Goal: Transaction & Acquisition: Purchase product/service

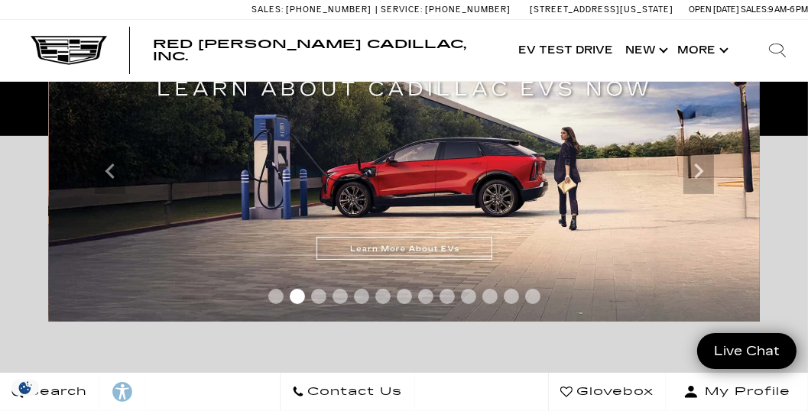
scroll to position [306, 0]
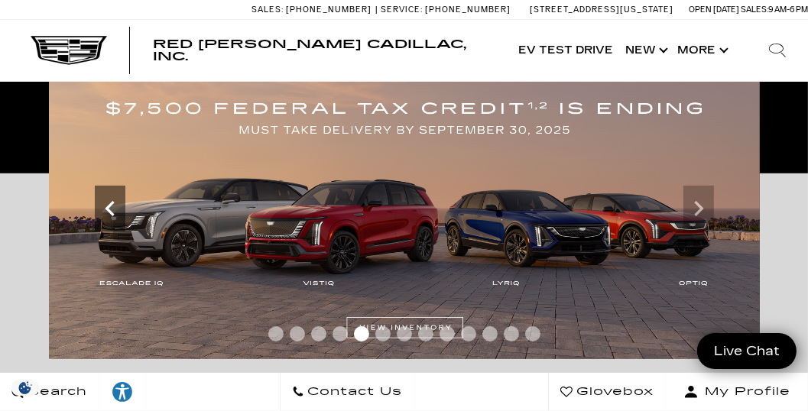
click at [104, 209] on icon "Previous slide" at bounding box center [110, 208] width 31 height 31
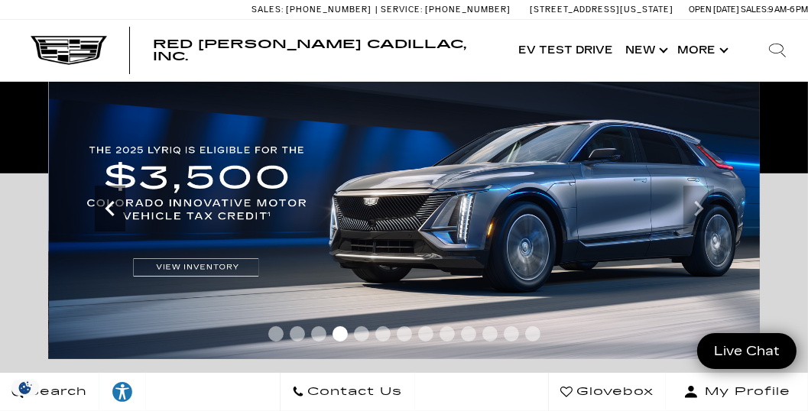
click at [106, 209] on icon "Previous slide" at bounding box center [109, 208] width 9 height 15
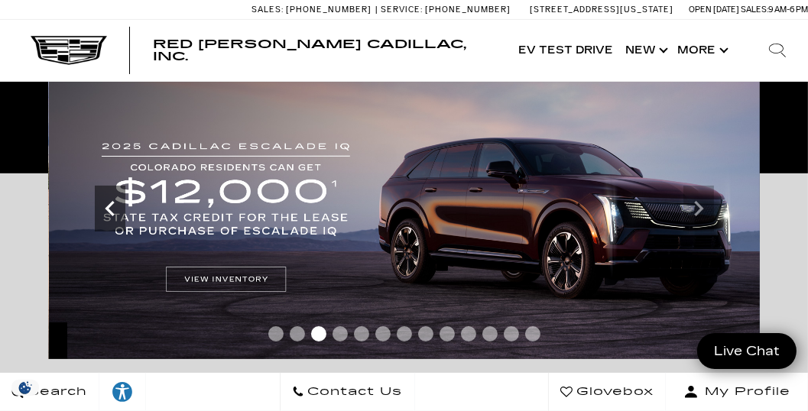
click at [106, 209] on icon "Previous slide" at bounding box center [109, 208] width 9 height 15
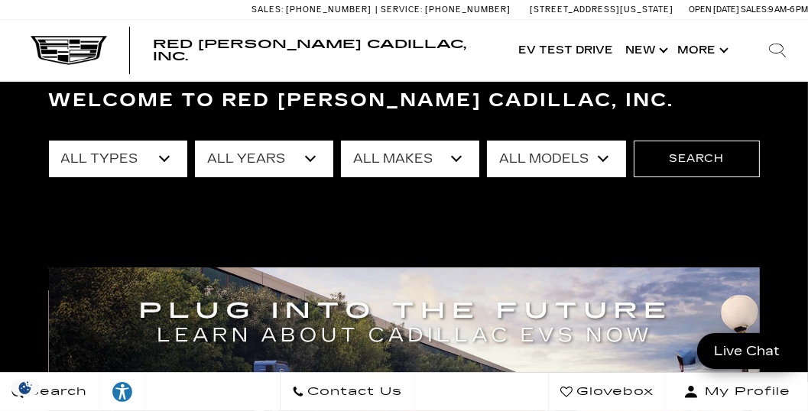
scroll to position [44, 0]
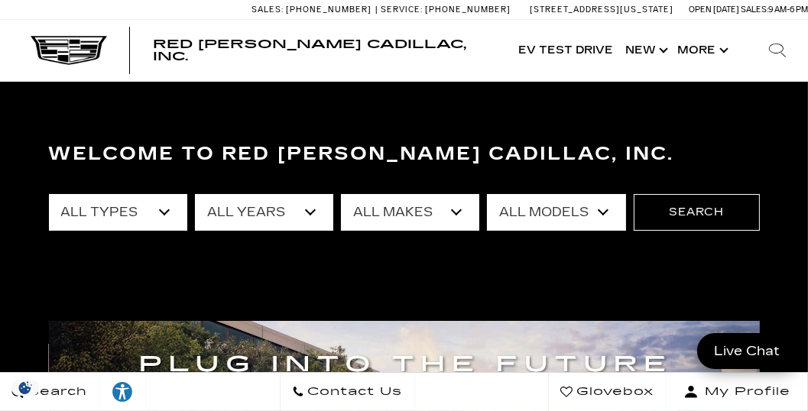
click at [164, 212] on select "All Types New Used Certified Used Demo" at bounding box center [118, 212] width 138 height 37
select select "New"
click at [49, 194] on select "All Types New Used Certified Used Demo" at bounding box center [118, 212] width 138 height 37
click at [313, 213] on select "All Years 2026 2025 2024" at bounding box center [264, 212] width 138 height 37
select select "2026"
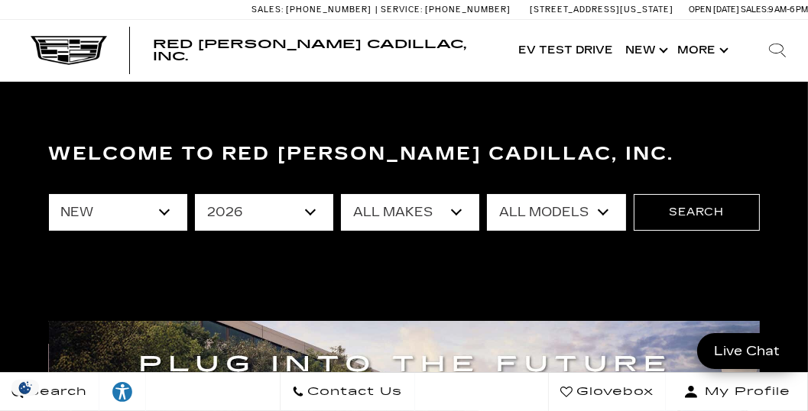
click at [195, 194] on select "All Years 2026 2025 2024" at bounding box center [264, 212] width 138 height 37
click at [456, 216] on select "All Makes Cadillac" at bounding box center [410, 212] width 138 height 37
select select "Cadillac"
click at [341, 194] on select "All Makes Cadillac" at bounding box center [410, 212] width 138 height 37
click at [603, 211] on select "All Models Escalade ESV ESCALADE IQ ESCALADE IQL LYRIQ VISTIQ" at bounding box center [556, 212] width 138 height 37
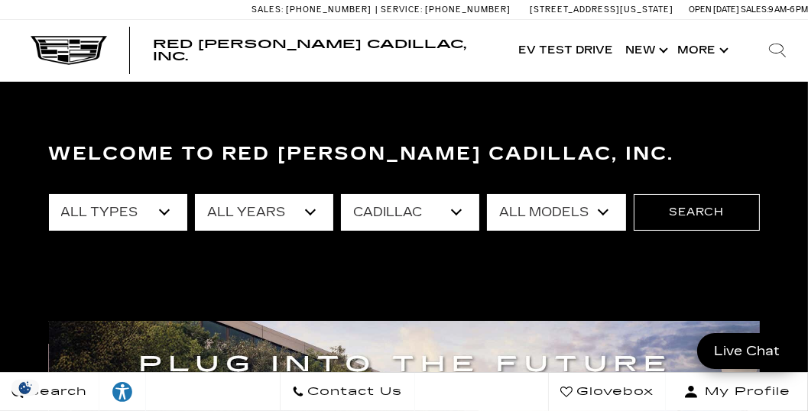
click at [488, 194] on select "All Models Escalade ESV ESCALADE IQ ESCALADE IQL LYRIQ VISTIQ" at bounding box center [556, 212] width 138 height 37
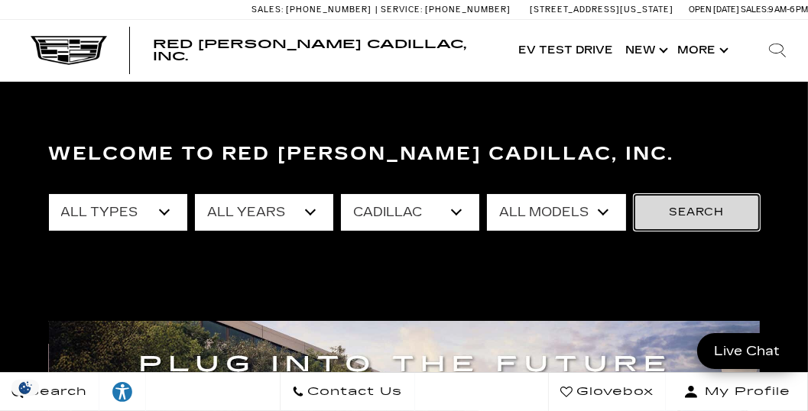
click at [677, 219] on button "Search" at bounding box center [697, 212] width 126 height 37
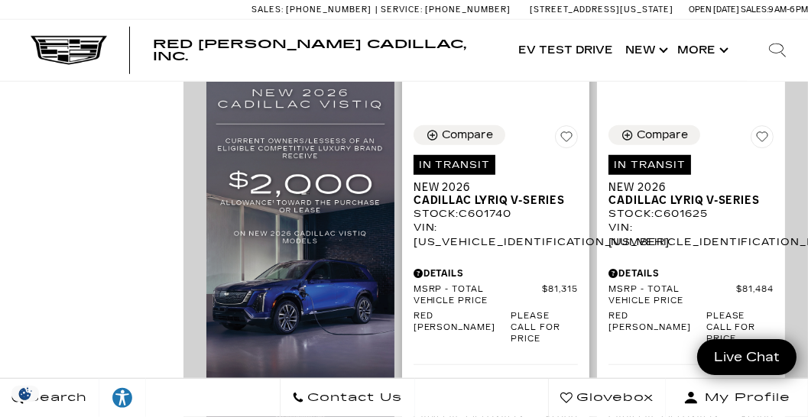
scroll to position [961, 0]
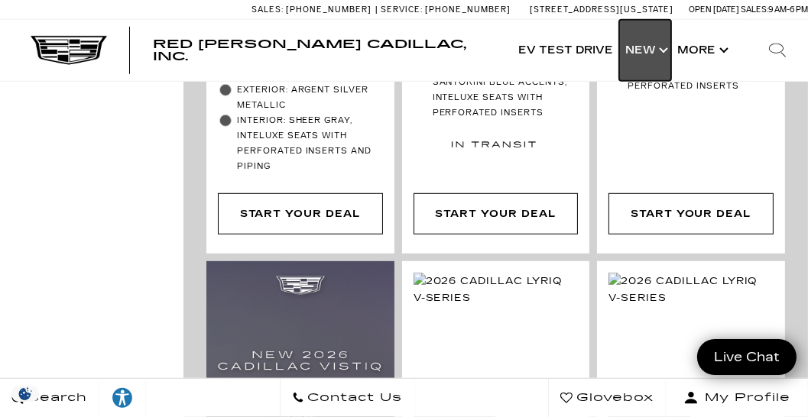
click at [652, 50] on link "Show New" at bounding box center [645, 50] width 52 height 61
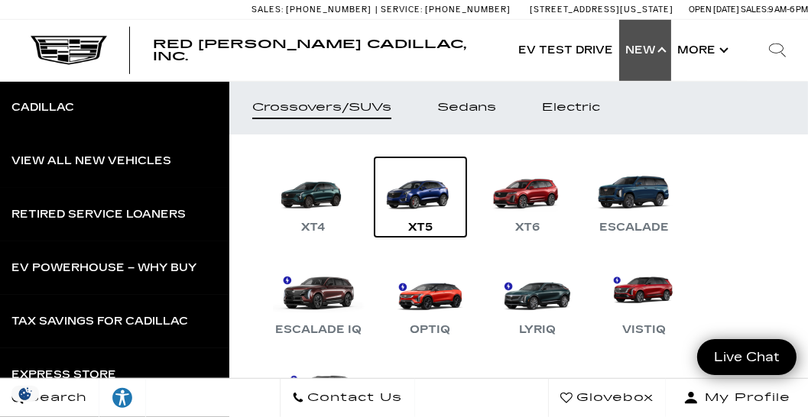
click at [420, 226] on div "XT5" at bounding box center [421, 228] width 40 height 18
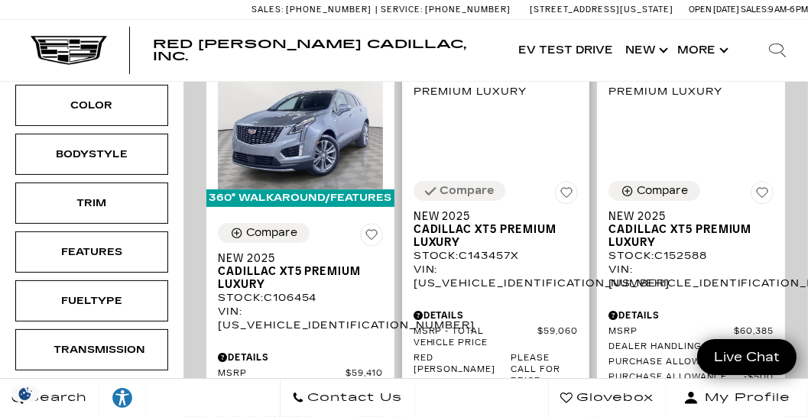
scroll to position [349, 0]
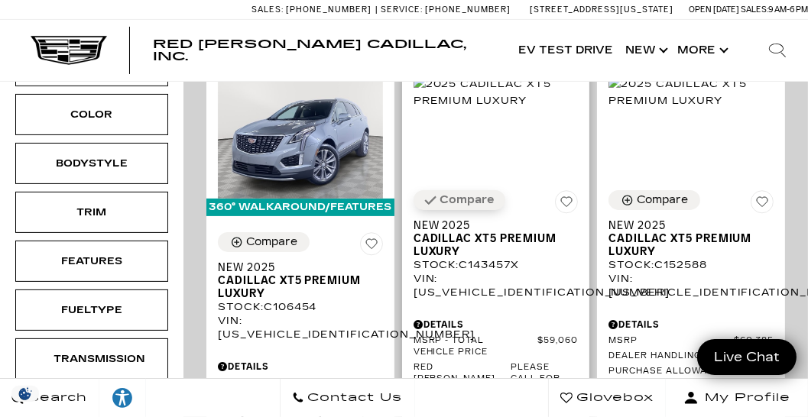
click at [471, 193] on div "Compare" at bounding box center [467, 200] width 54 height 14
click at [451, 193] on div "Compare" at bounding box center [467, 200] width 51 height 14
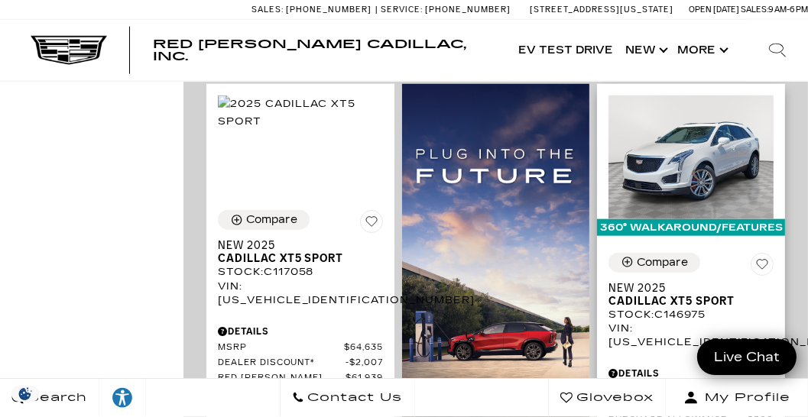
scroll to position [1791, 0]
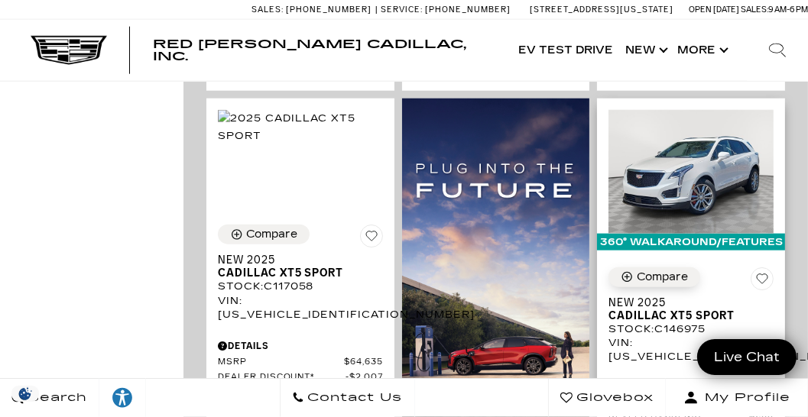
click at [644, 271] on div "Compare" at bounding box center [662, 278] width 51 height 14
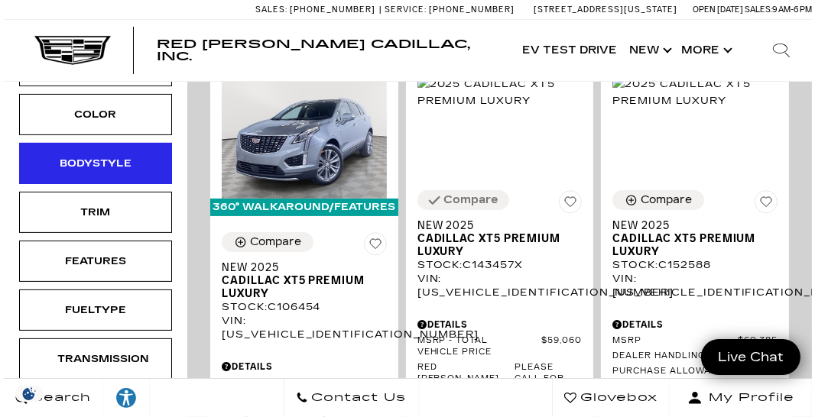
scroll to position [349, 0]
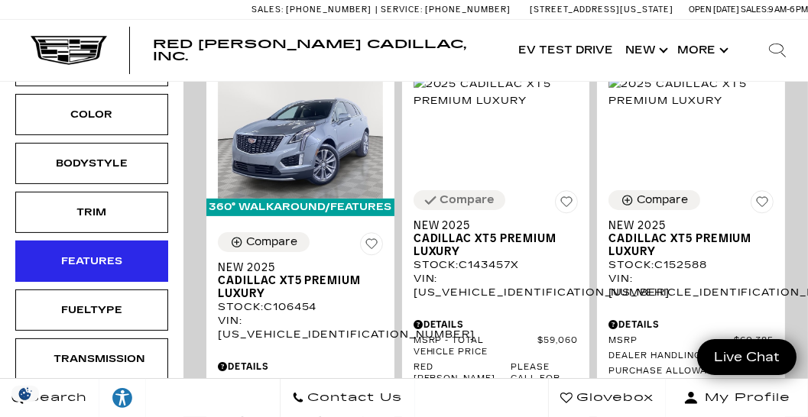
click at [122, 253] on div "Features" at bounding box center [92, 261] width 76 height 17
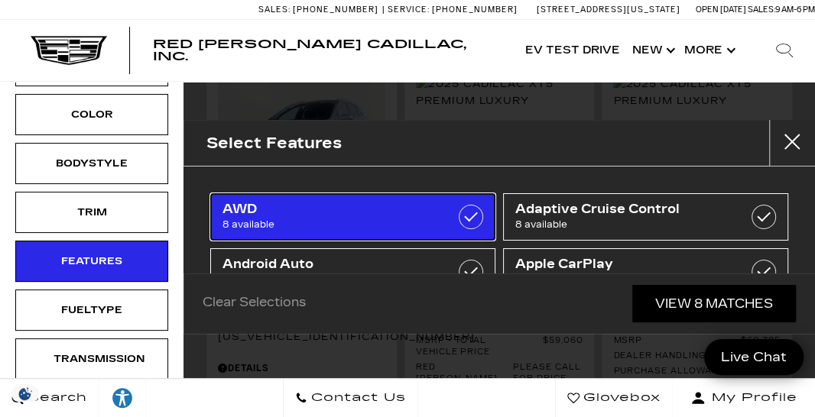
click at [312, 224] on span "8 available" at bounding box center [334, 224] width 222 height 15
checkbox input "true"
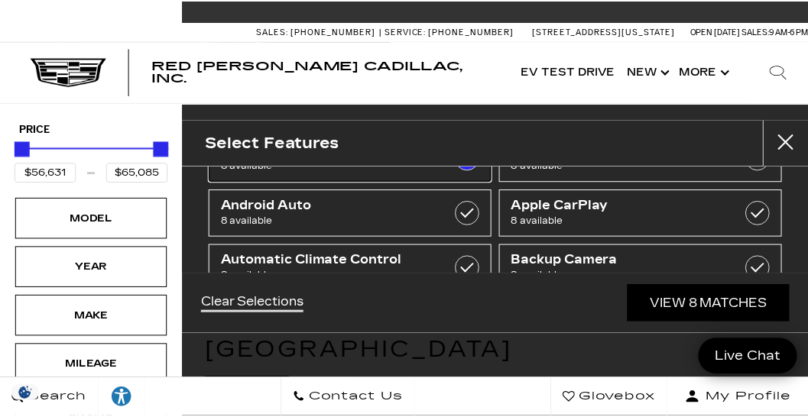
scroll to position [174, 0]
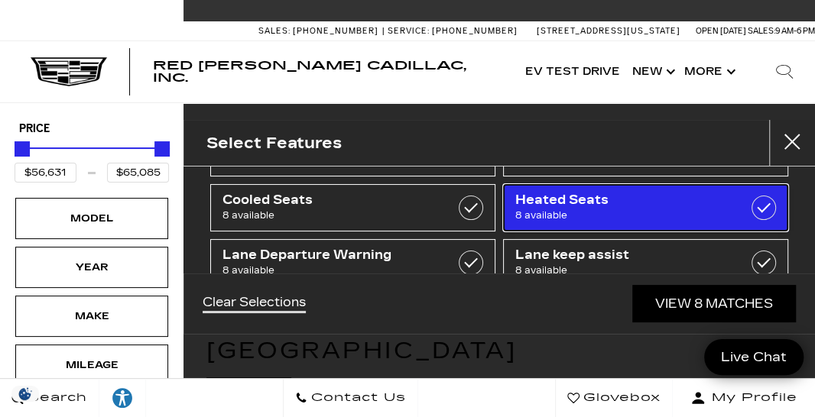
click at [528, 208] on span "8 available" at bounding box center [626, 215] width 222 height 15
checkbox input "true"
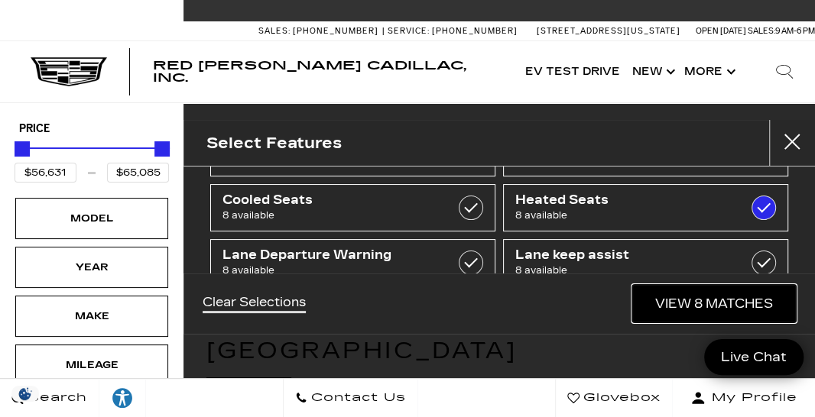
click at [672, 300] on link "View 8 Matches" at bounding box center [714, 303] width 164 height 37
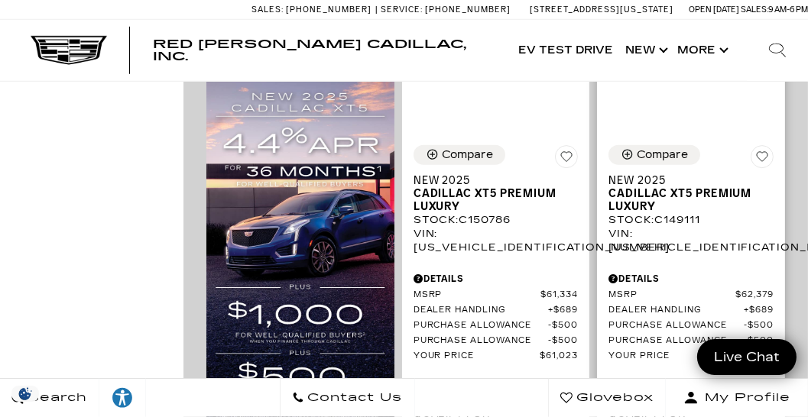
scroll to position [1092, 0]
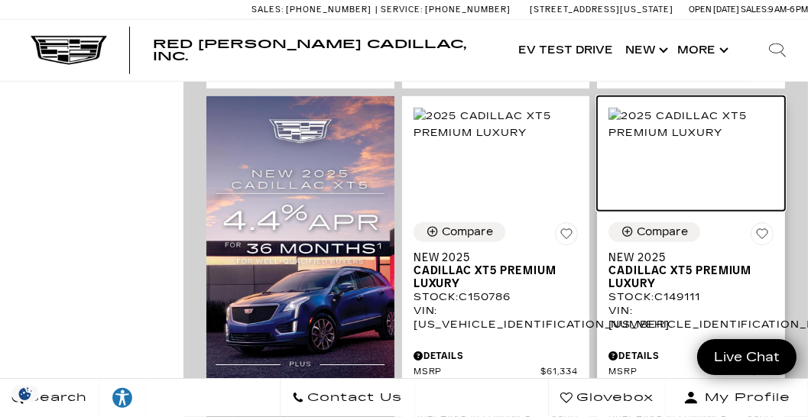
click at [684, 128] on img at bounding box center [691, 125] width 165 height 34
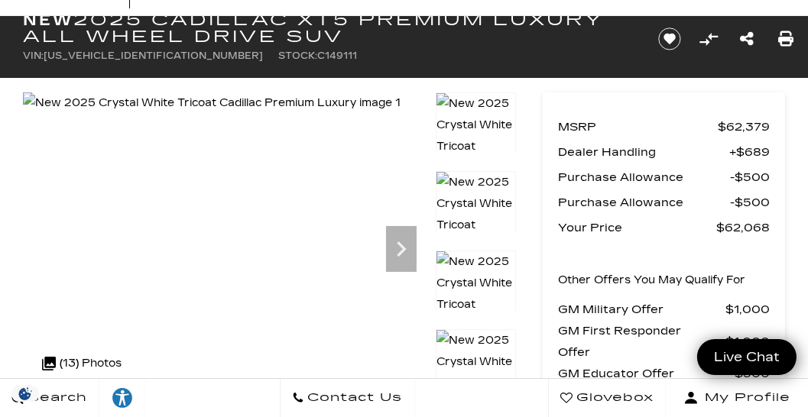
scroll to position [44, 0]
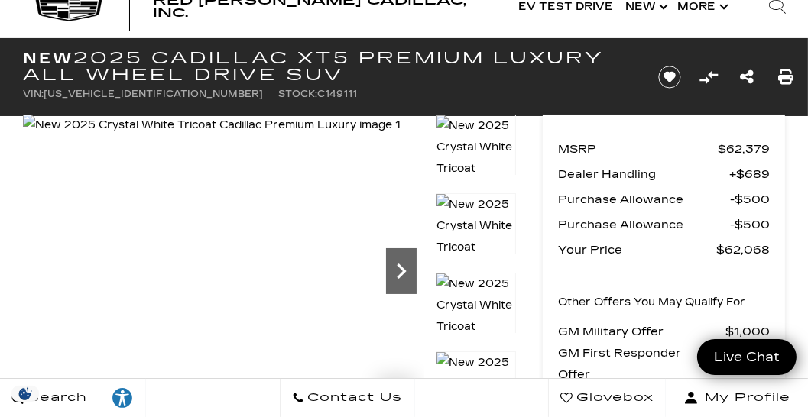
click at [401, 272] on icon "Next" at bounding box center [401, 271] width 31 height 31
click at [401, 272] on icon "Next" at bounding box center [401, 271] width 9 height 15
click at [401, 273] on icon "Next" at bounding box center [401, 271] width 9 height 15
click at [398, 273] on icon "Next" at bounding box center [401, 271] width 31 height 31
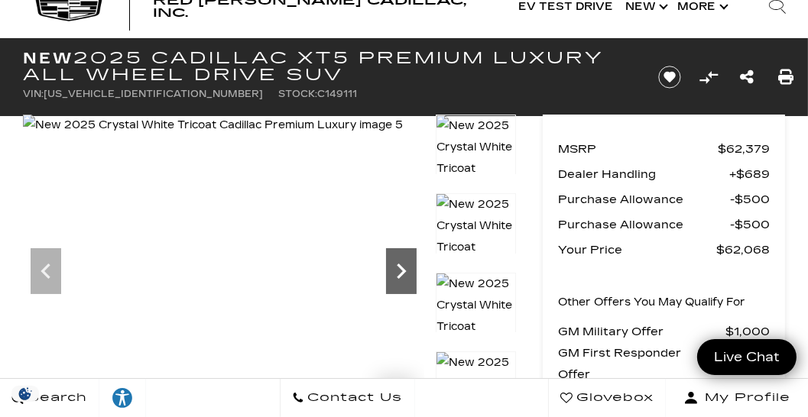
click at [398, 274] on icon "Next" at bounding box center [401, 271] width 31 height 31
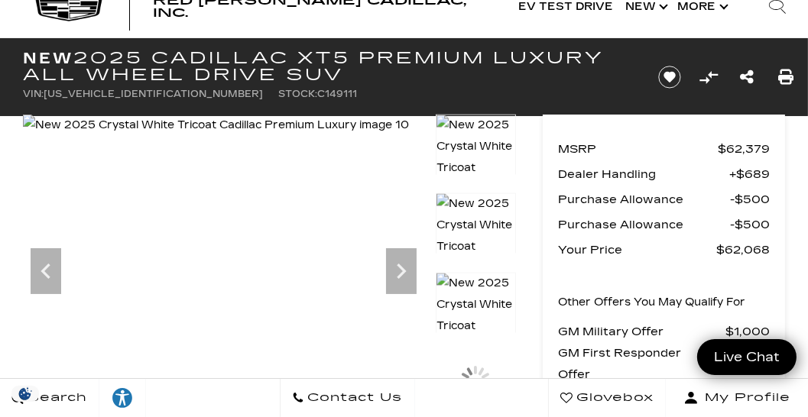
click at [447, 288] on img at bounding box center [476, 347] width 80 height 151
click at [405, 274] on icon "Next" at bounding box center [401, 271] width 31 height 31
click at [405, 136] on img at bounding box center [215, 125] width 385 height 21
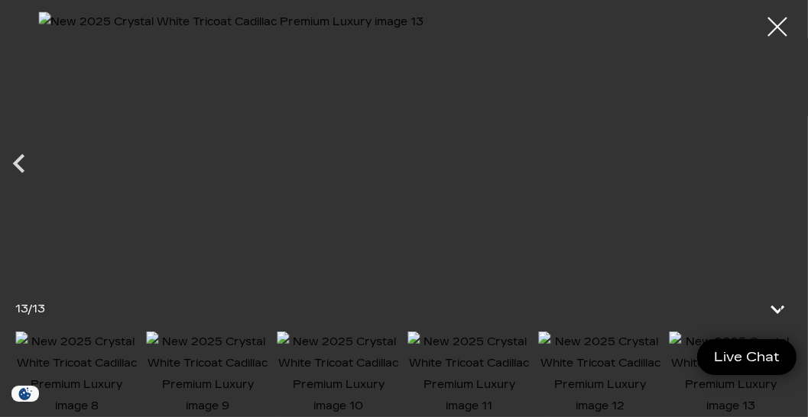
click at [512, 372] on img at bounding box center [469, 375] width 123 height 86
click at [792, 165] on icon "Next" at bounding box center [789, 163] width 11 height 19
click at [786, 168] on icon "Next" at bounding box center [789, 163] width 11 height 19
click at [786, 168] on div at bounding box center [404, 153] width 808 height 284
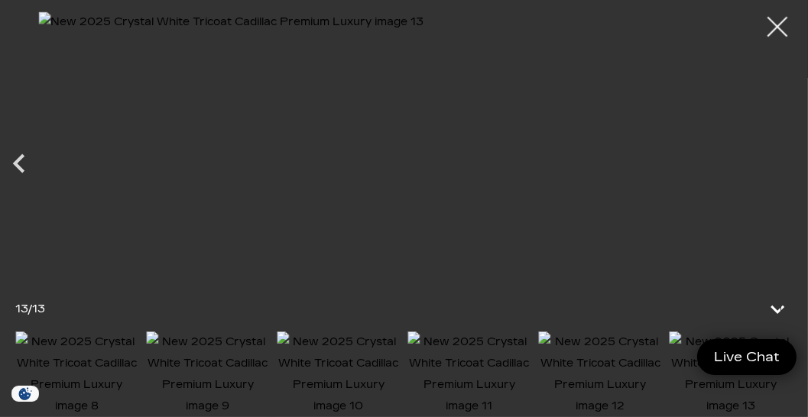
click at [773, 32] on div at bounding box center [778, 27] width 41 height 41
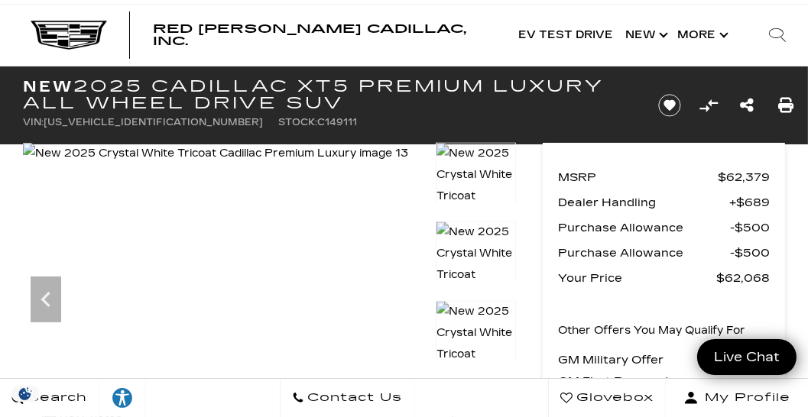
scroll to position [0, 0]
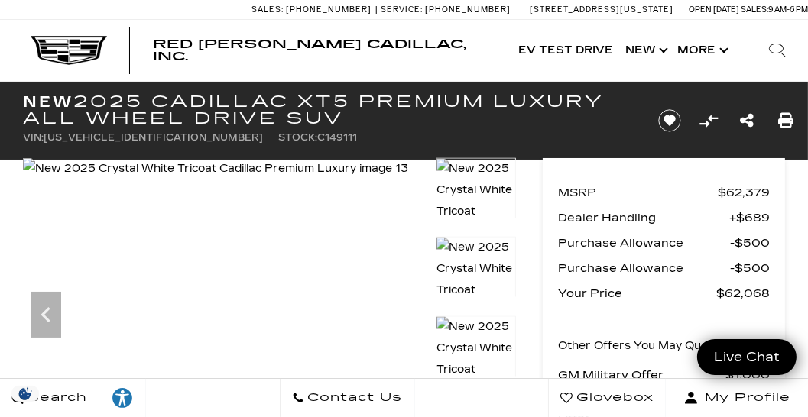
click at [465, 322] on img at bounding box center [476, 391] width 80 height 151
click at [45, 309] on icon "Previous" at bounding box center [46, 315] width 31 height 31
click at [47, 315] on icon "Previous" at bounding box center [46, 315] width 31 height 31
click at [51, 315] on icon "Previous" at bounding box center [46, 315] width 31 height 31
click at [395, 317] on icon "Next" at bounding box center [401, 315] width 31 height 31
